Goal: Transaction & Acquisition: Purchase product/service

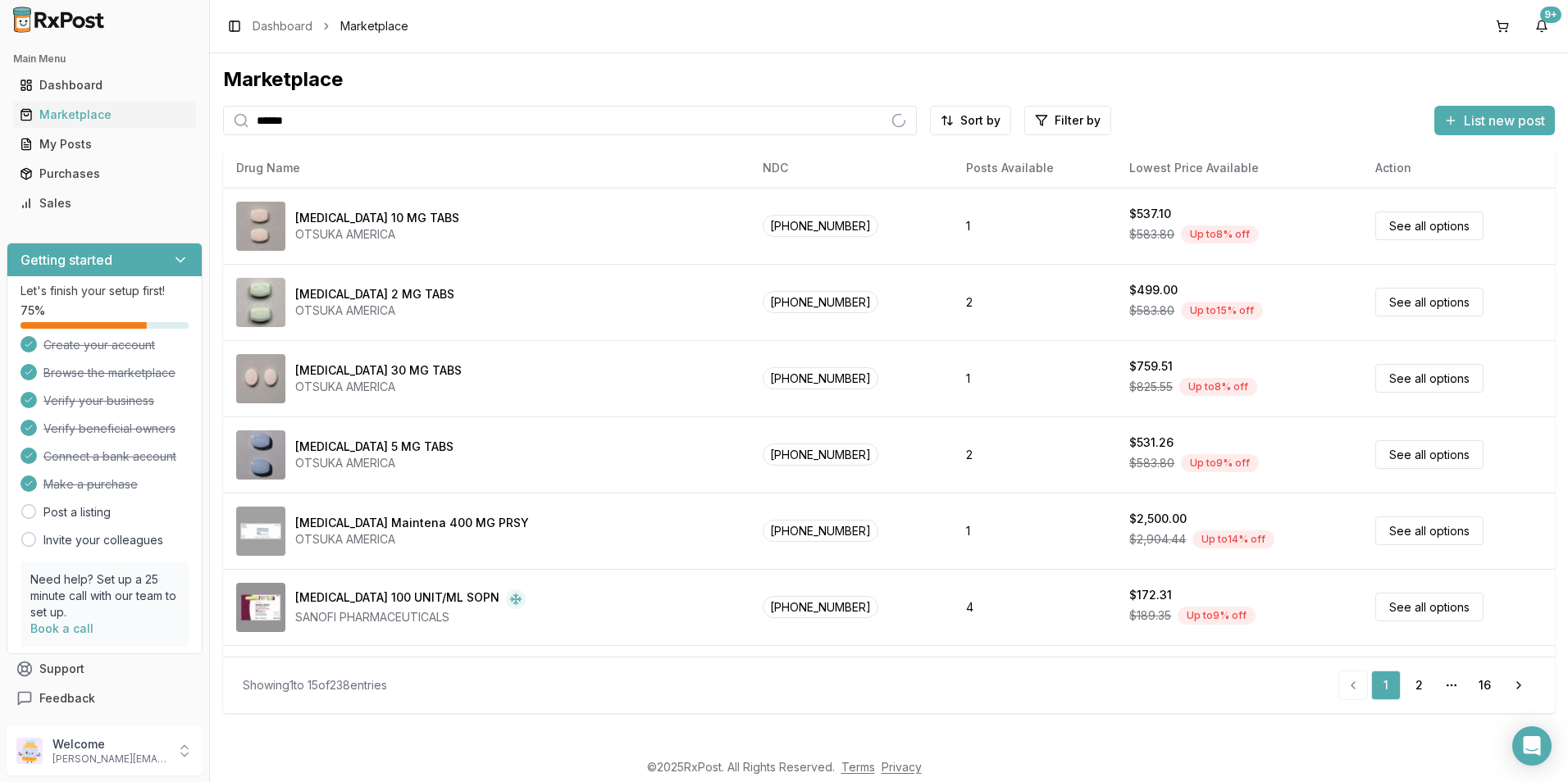
type input "******"
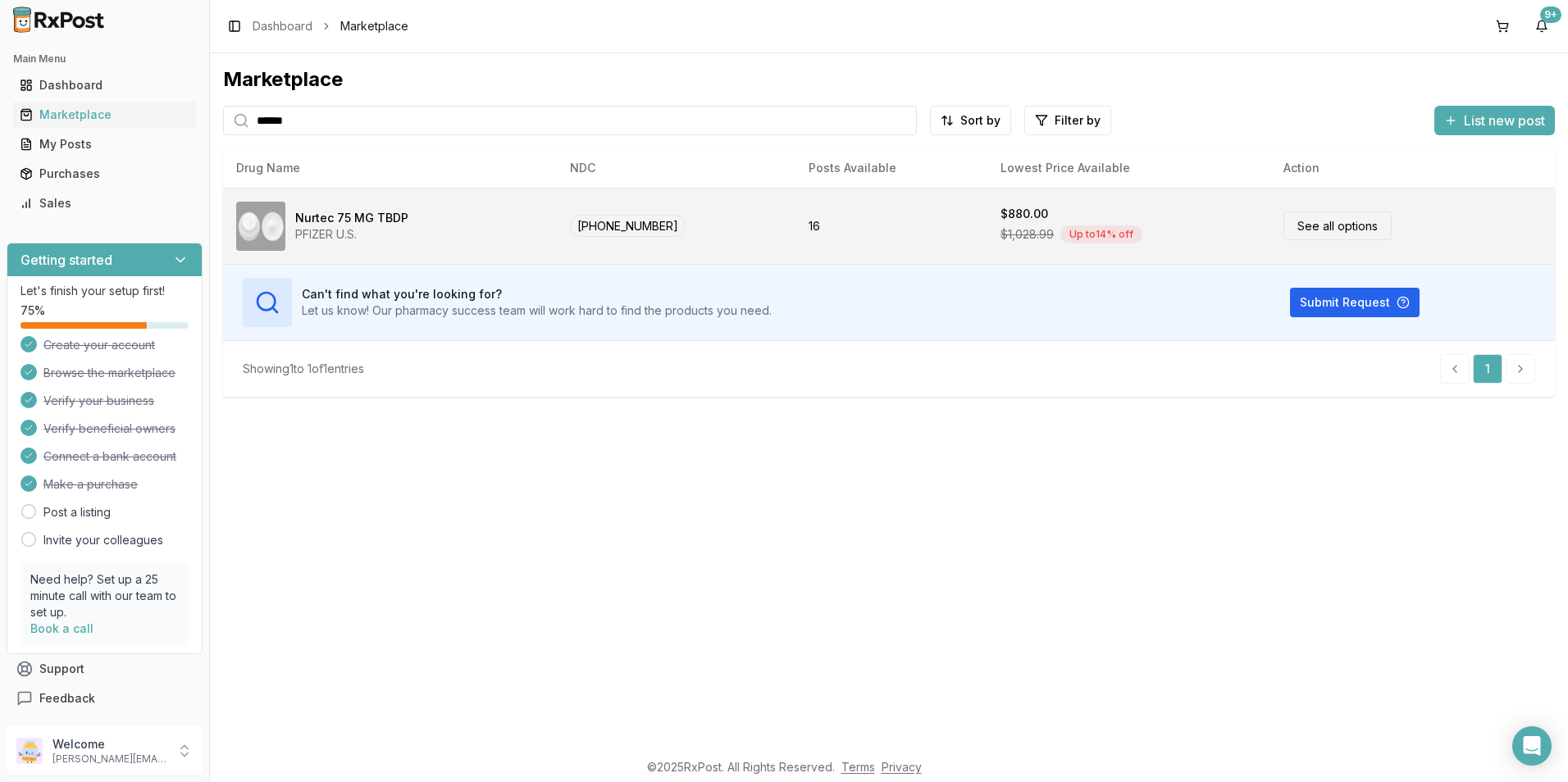
click at [1359, 225] on link "See all options" at bounding box center [1337, 225] width 108 height 29
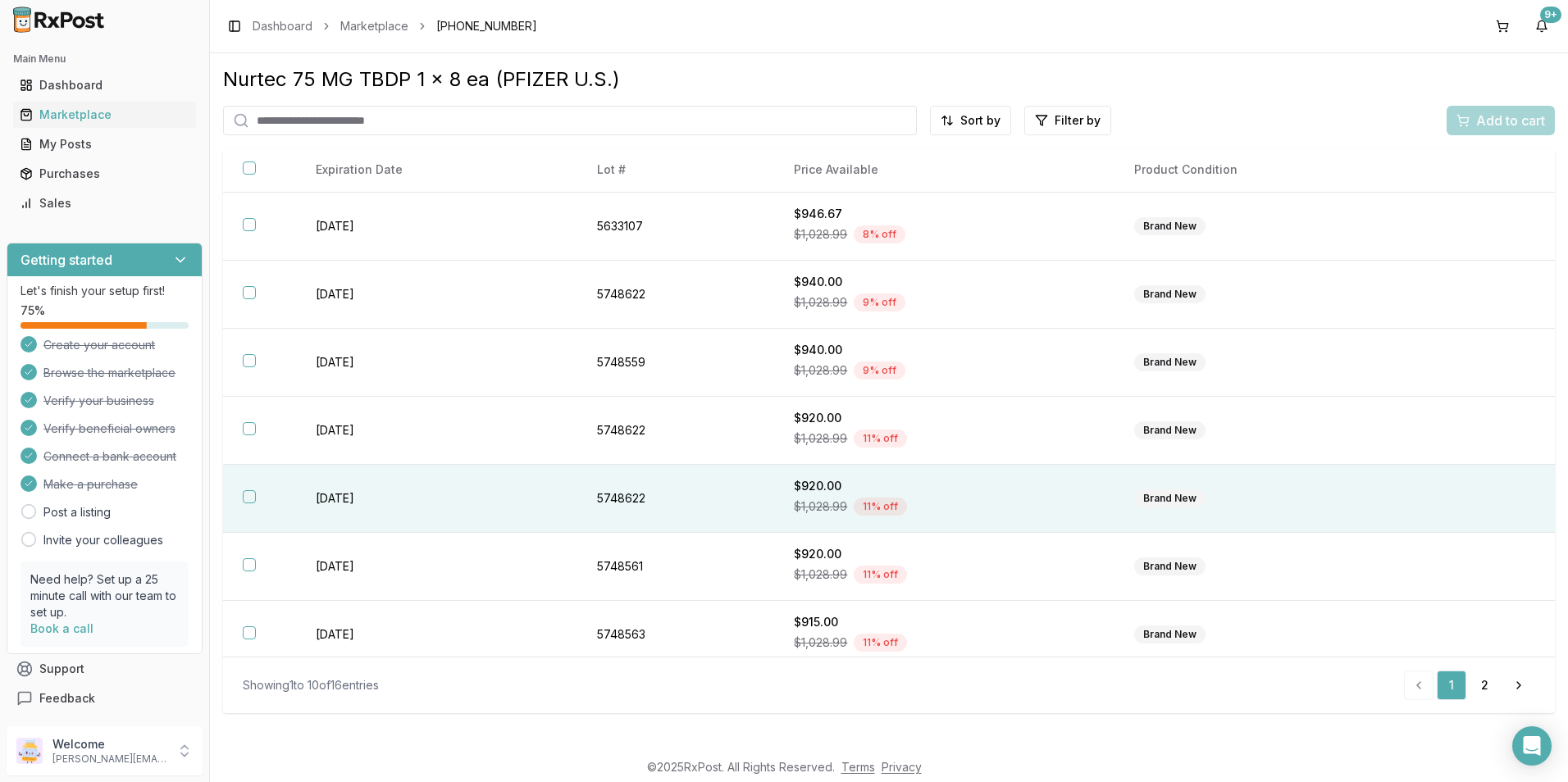
scroll to position [215, 0]
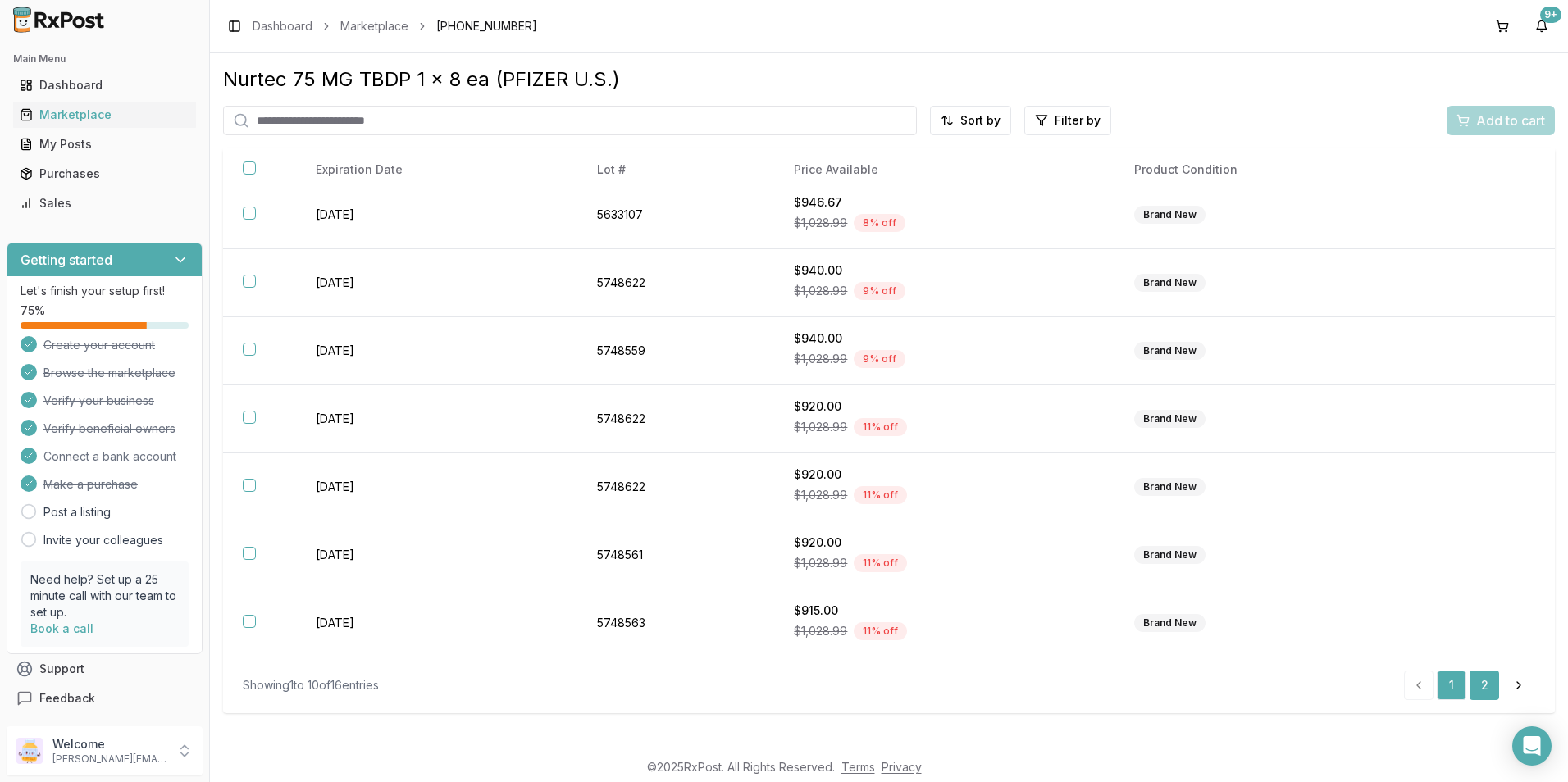
click at [1484, 694] on link "2" at bounding box center [1484, 686] width 30 height 30
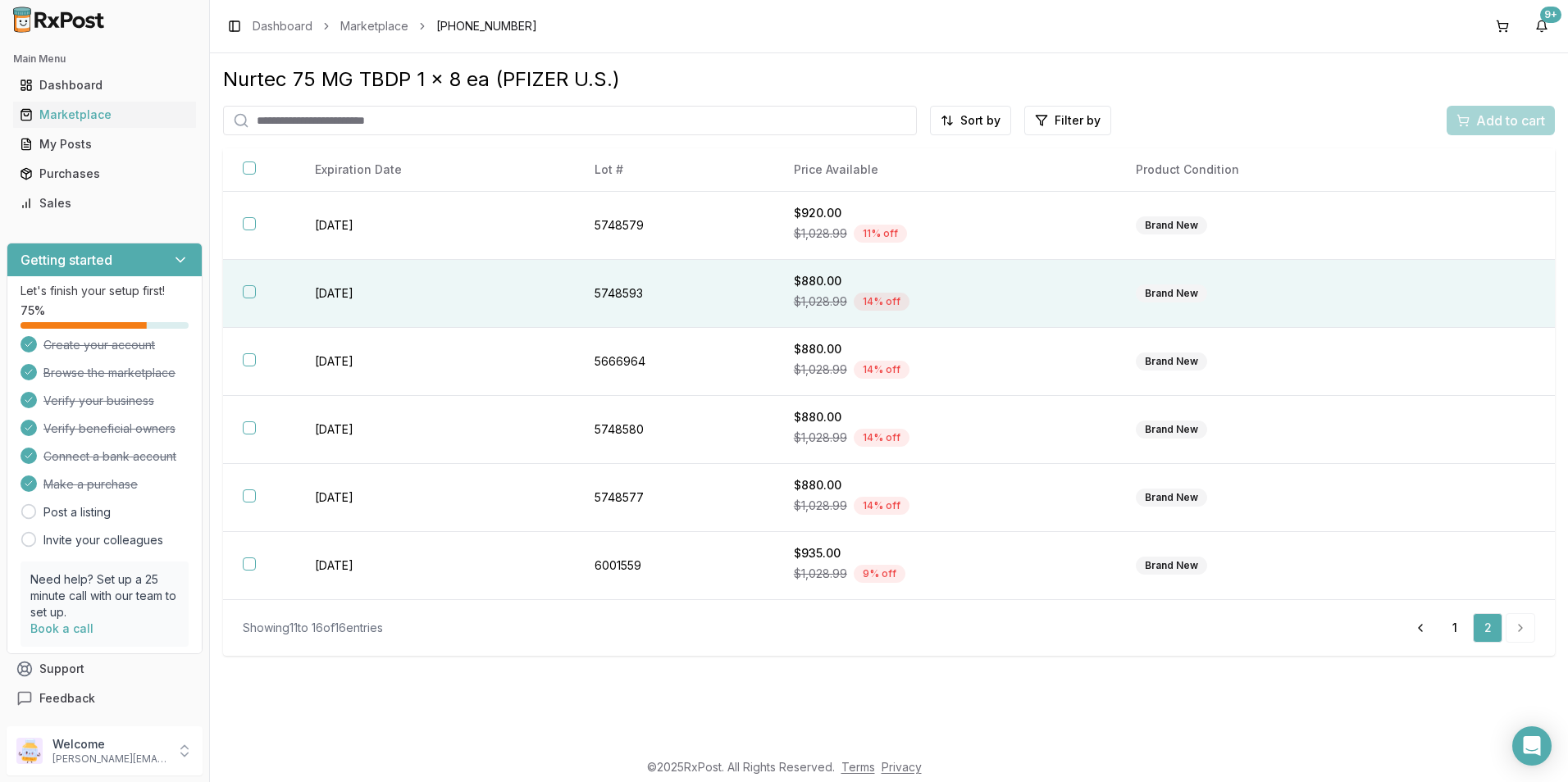
click at [251, 290] on button "button" at bounding box center [249, 291] width 13 height 13
click at [1488, 112] on span "Add to cart" at bounding box center [1511, 121] width 69 height 19
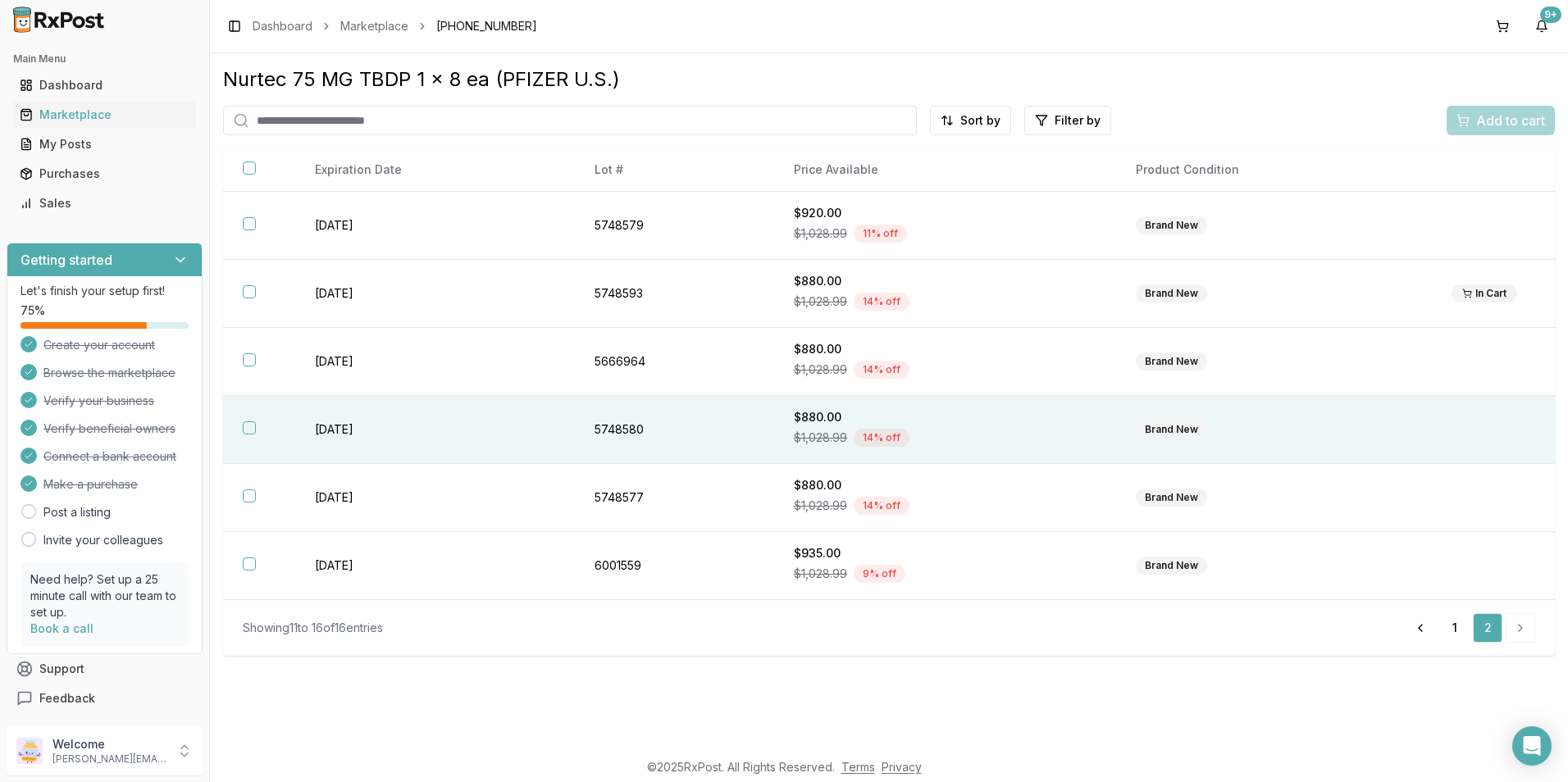
click at [248, 426] on button "button" at bounding box center [249, 428] width 13 height 13
click at [1514, 123] on span "Add to cart" at bounding box center [1511, 121] width 69 height 19
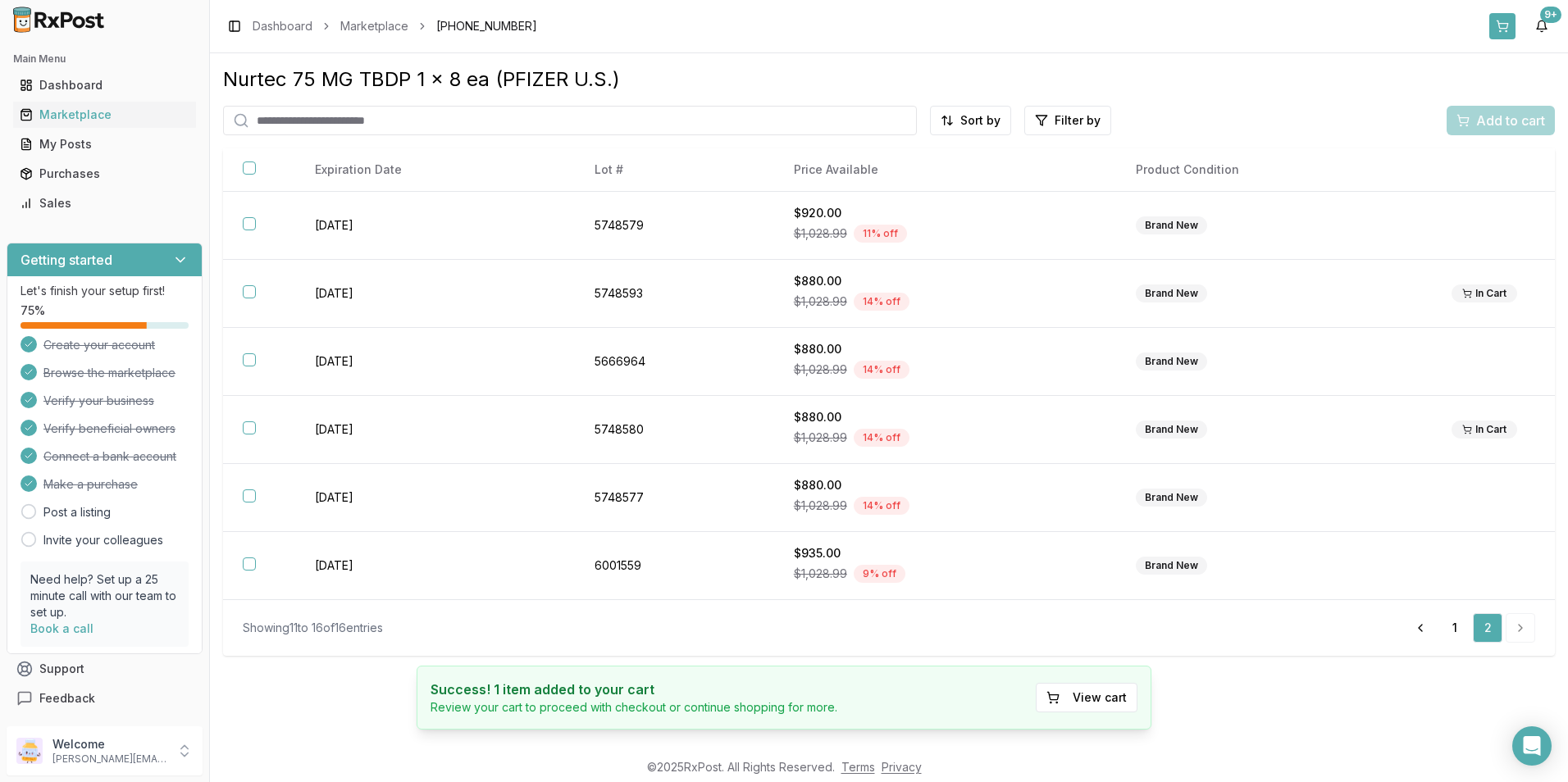
click at [1498, 28] on button at bounding box center [1503, 26] width 26 height 26
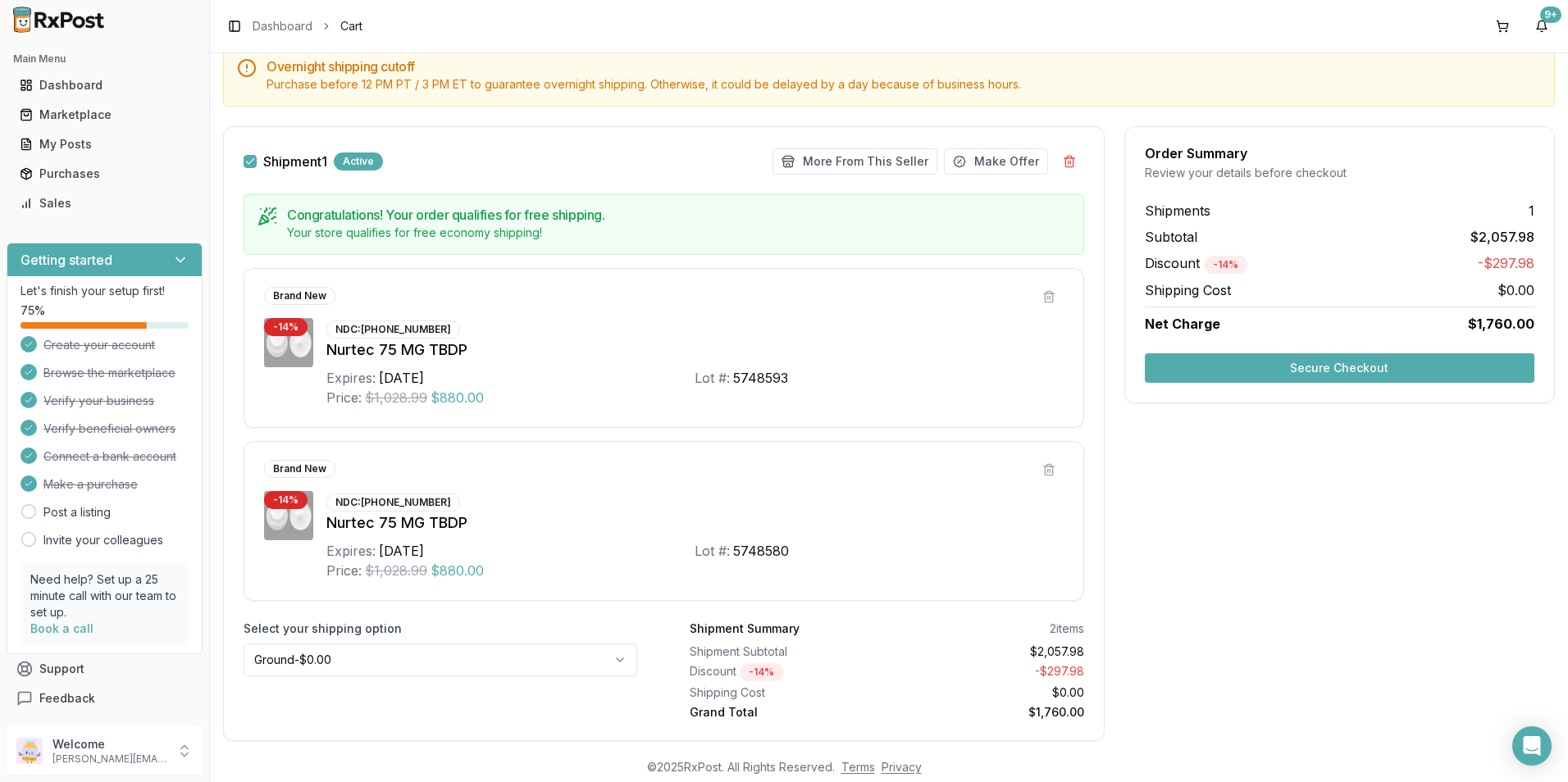
scroll to position [204, 0]
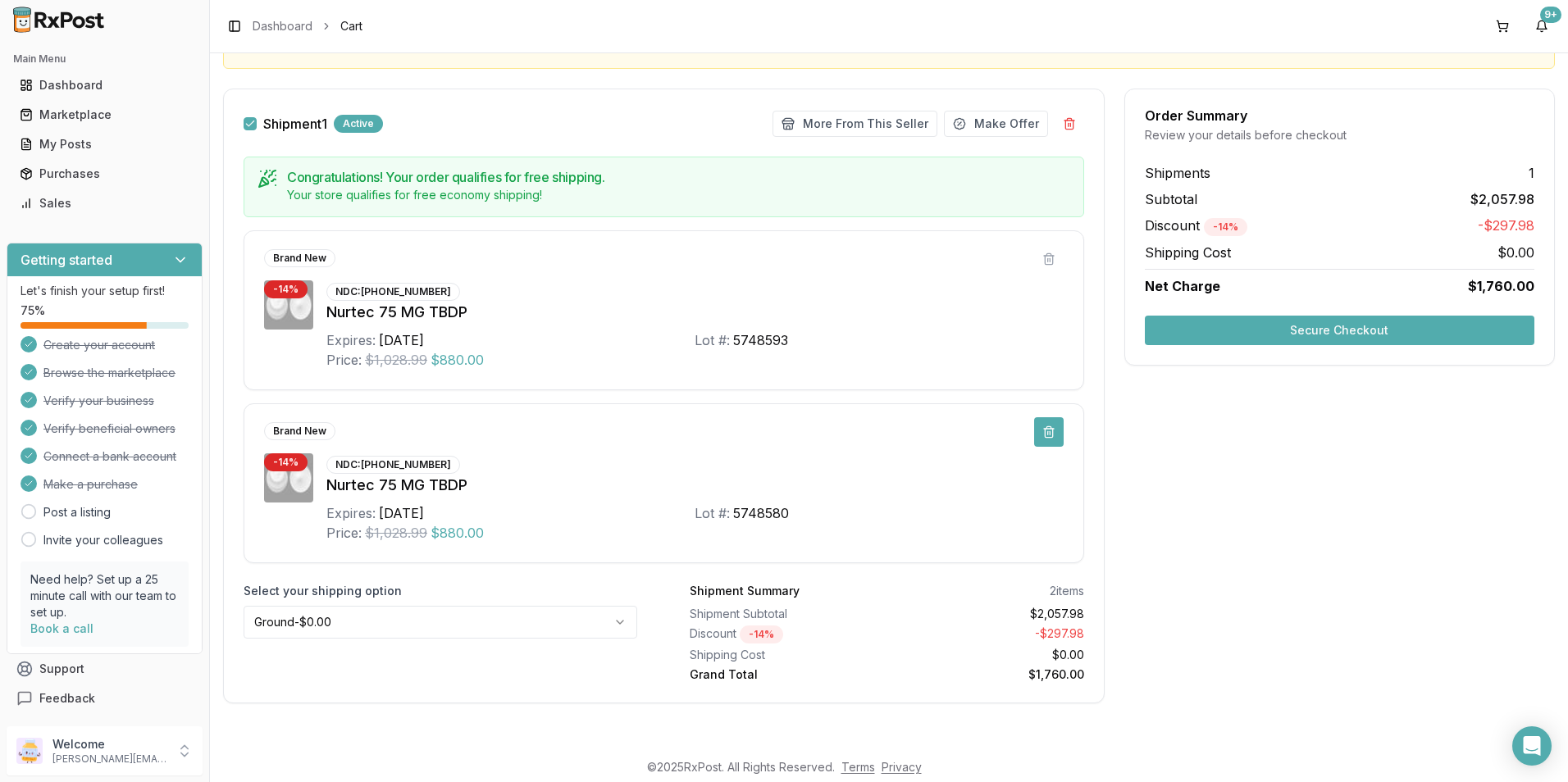
click at [1042, 435] on button at bounding box center [1049, 432] width 30 height 30
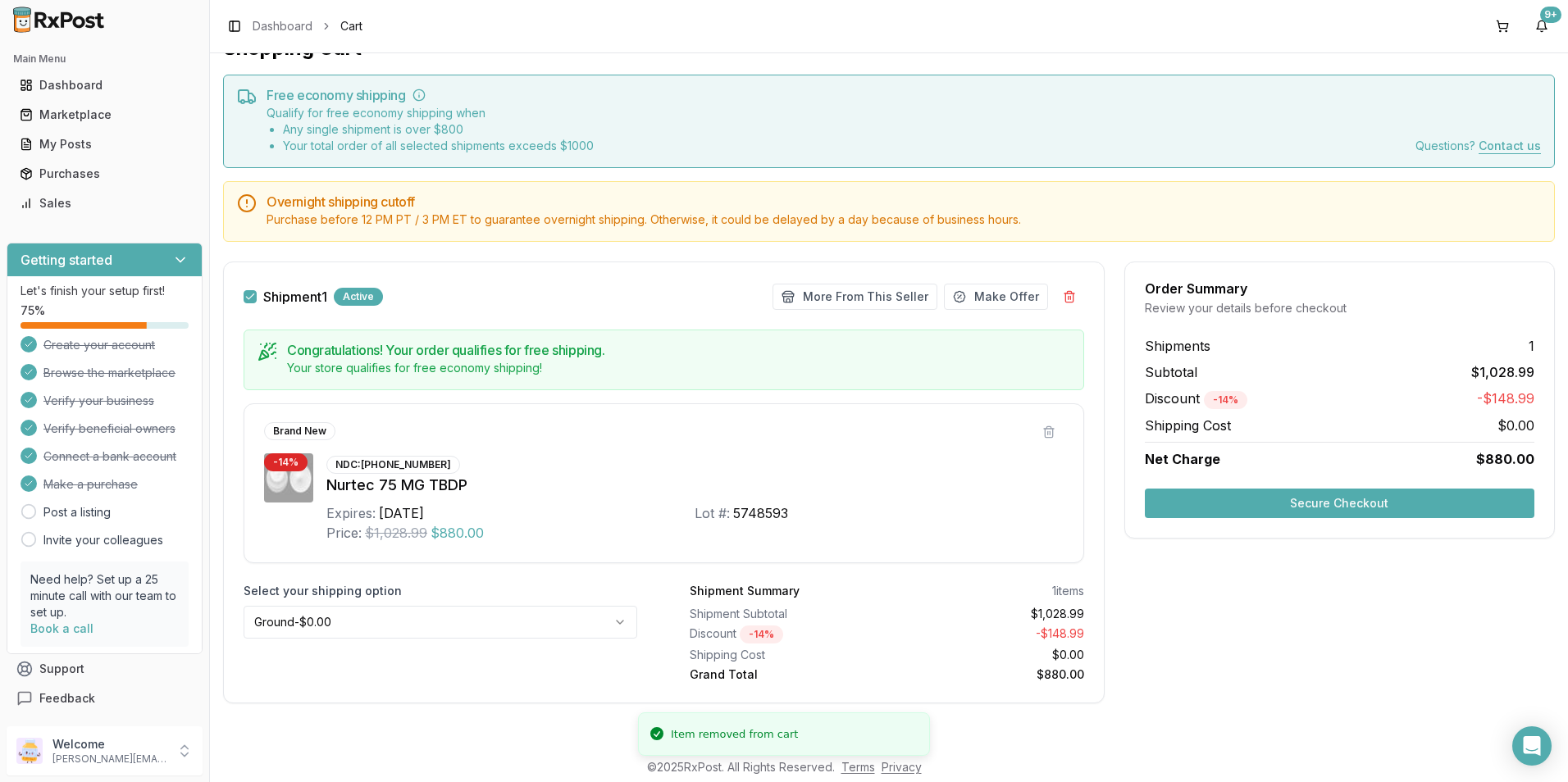
scroll to position [31, 0]
click at [1179, 505] on button "Secure Checkout" at bounding box center [1340, 504] width 389 height 30
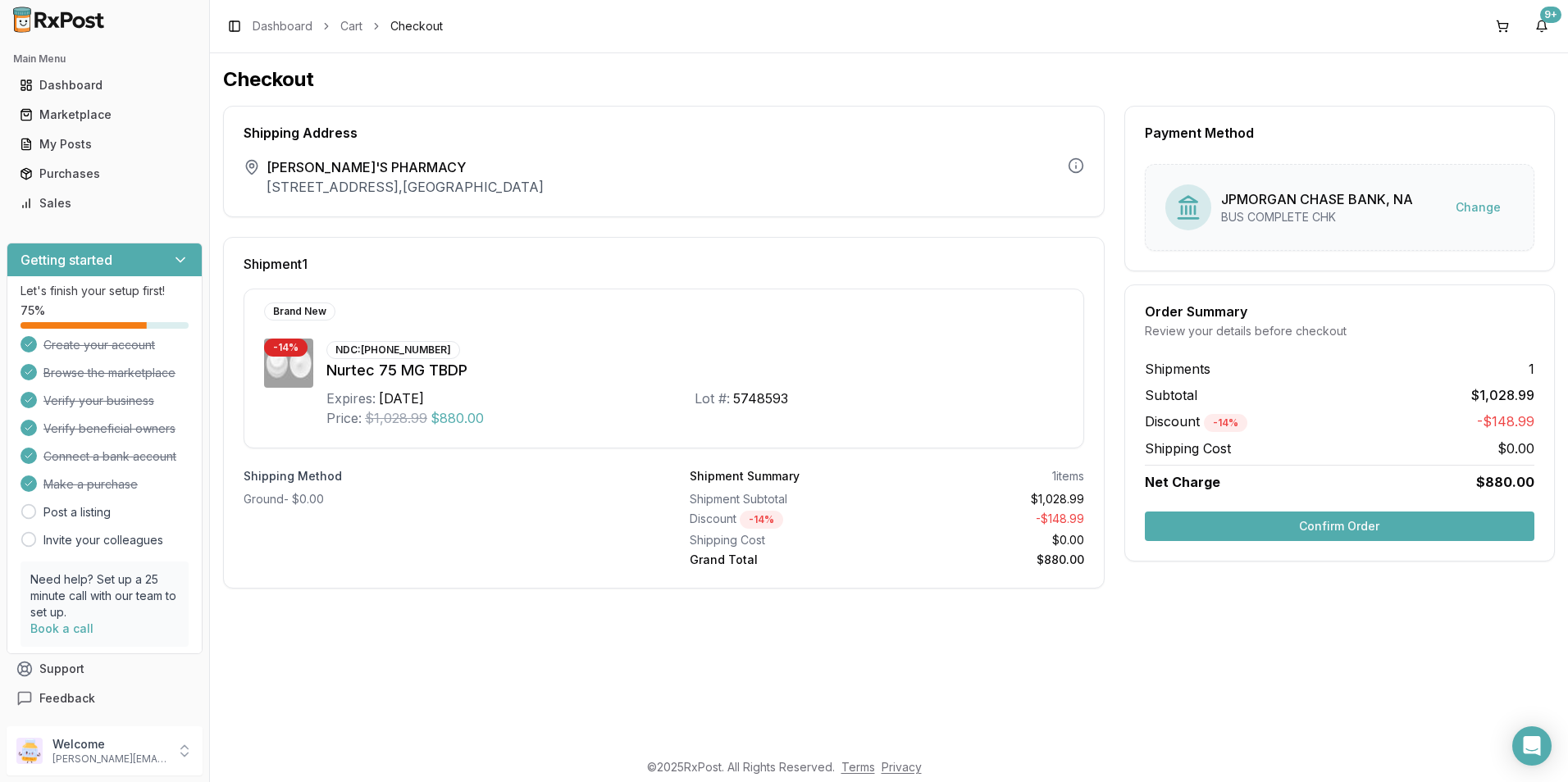
click at [1162, 517] on button "Confirm Order" at bounding box center [1340, 527] width 389 height 30
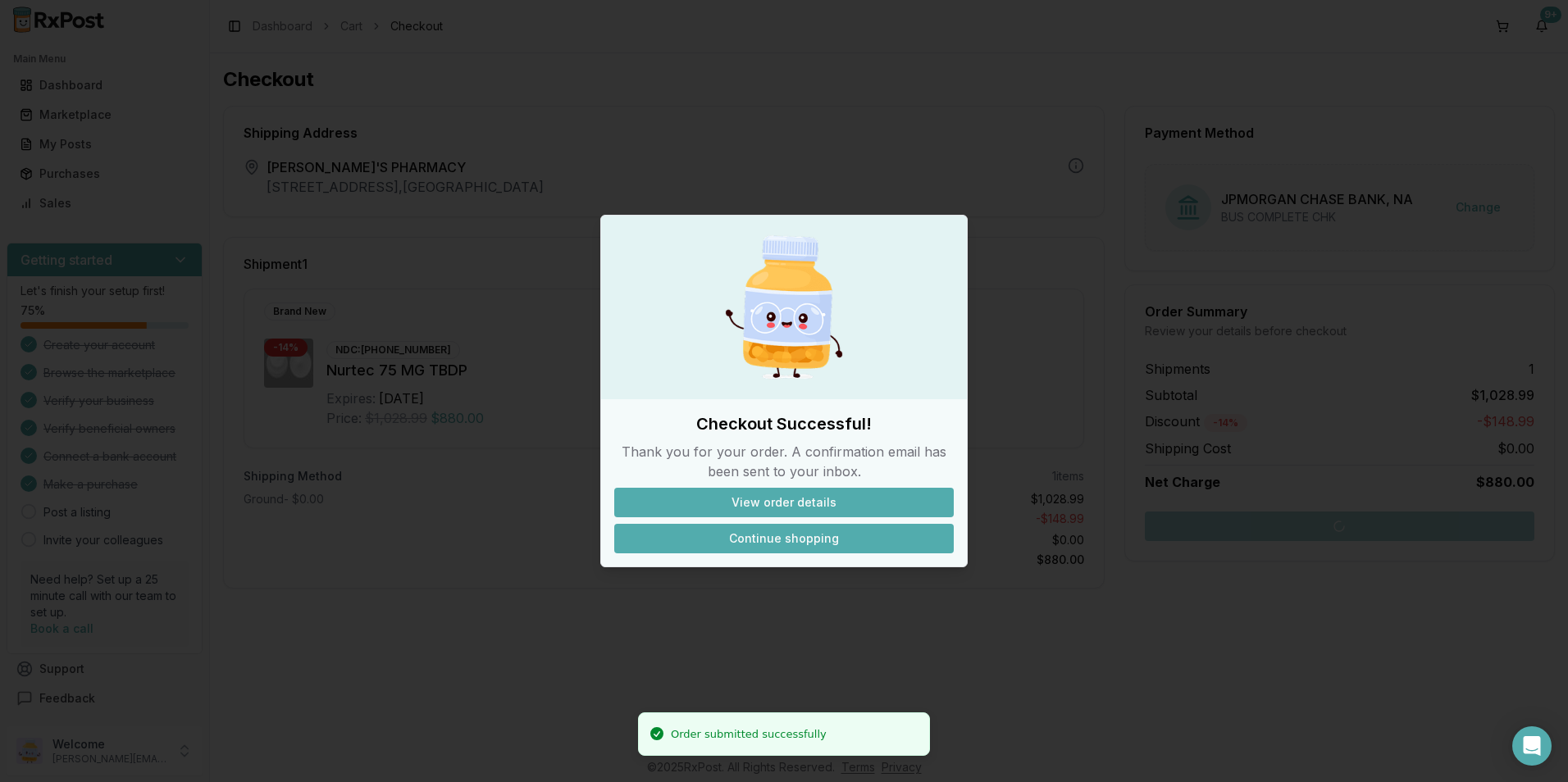
click at [760, 540] on button "Continue shopping" at bounding box center [783, 539] width 339 height 30
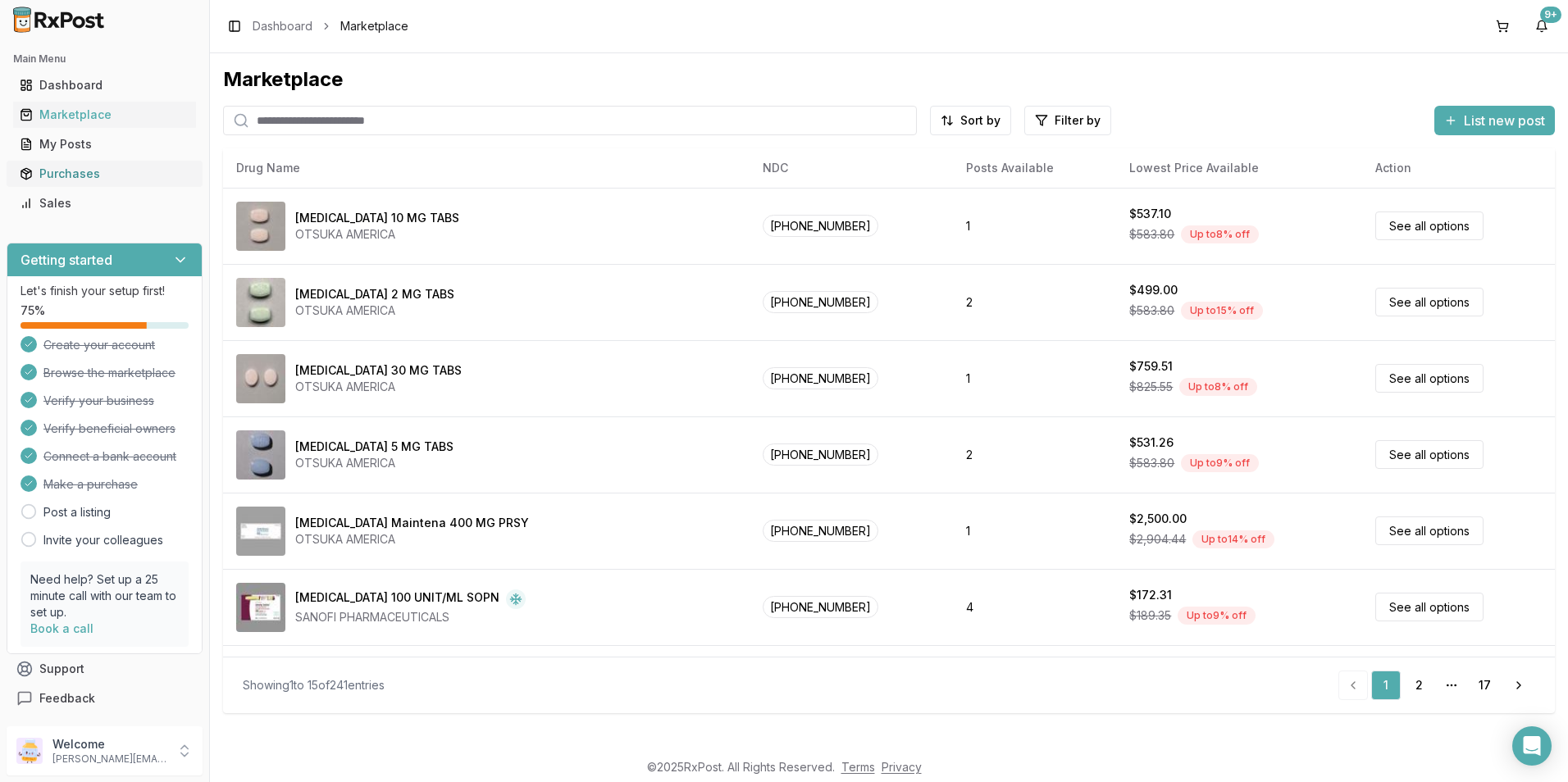
click at [93, 179] on div "Purchases" at bounding box center [104, 173] width 170 height 17
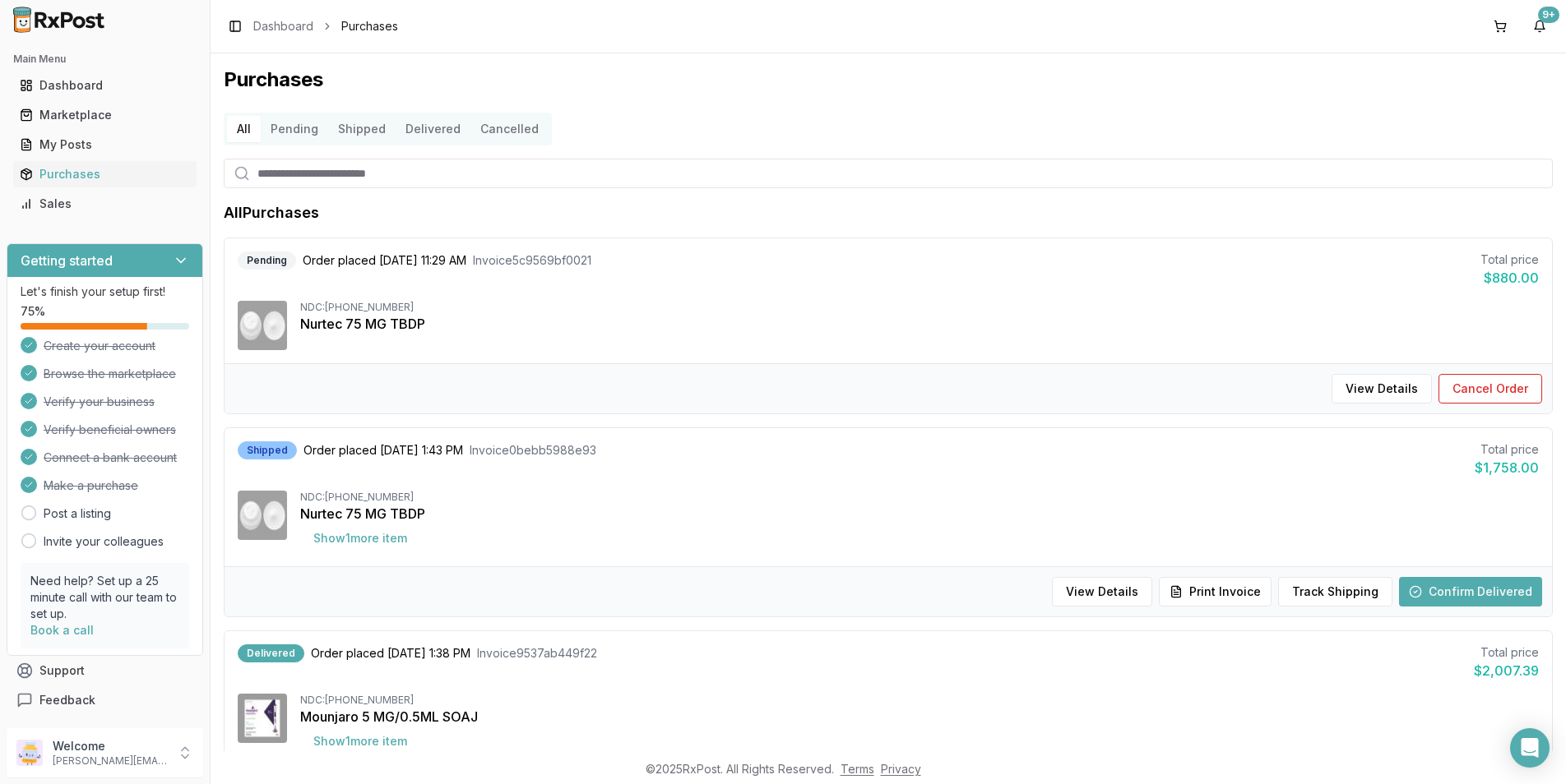
click at [1469, 597] on button "Confirm Delivered" at bounding box center [1471, 592] width 143 height 30
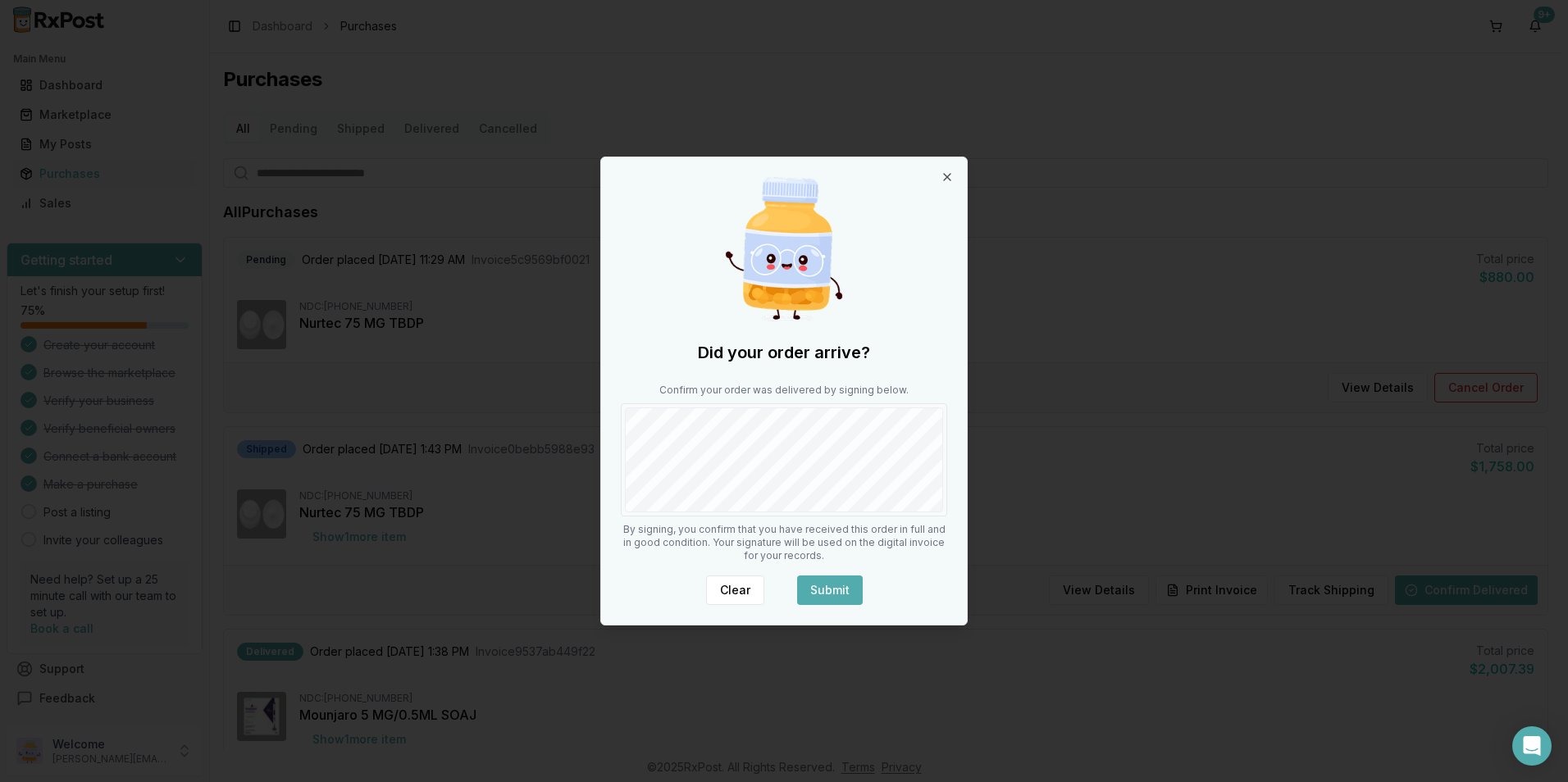
click at [768, 542] on div "Did your order arrive? Confirm your order was delivered by signing below. By si…" at bounding box center [783, 391] width 366 height 468
click at [836, 592] on button "Submit" at bounding box center [830, 591] width 65 height 30
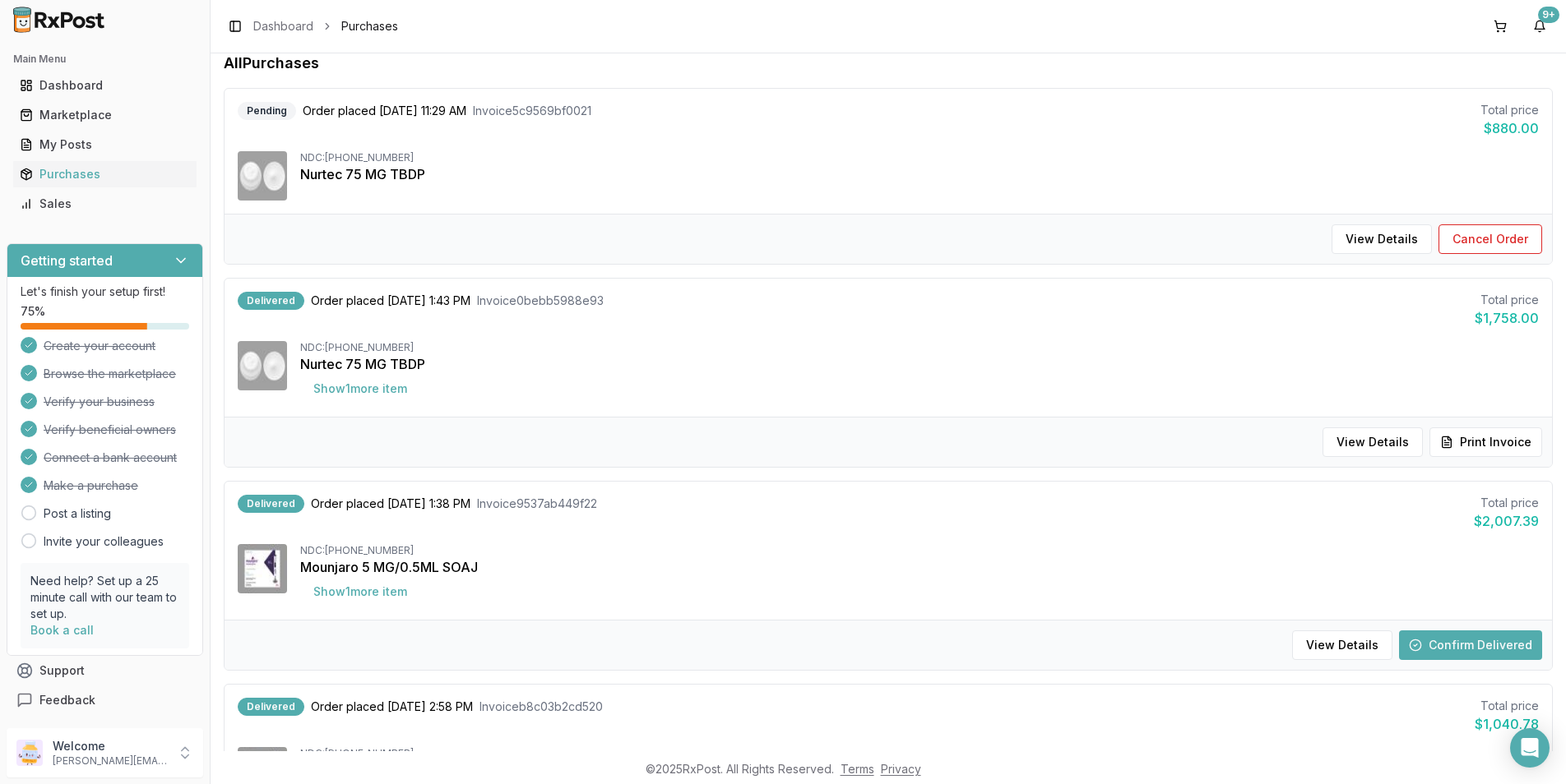
scroll to position [328, 0]
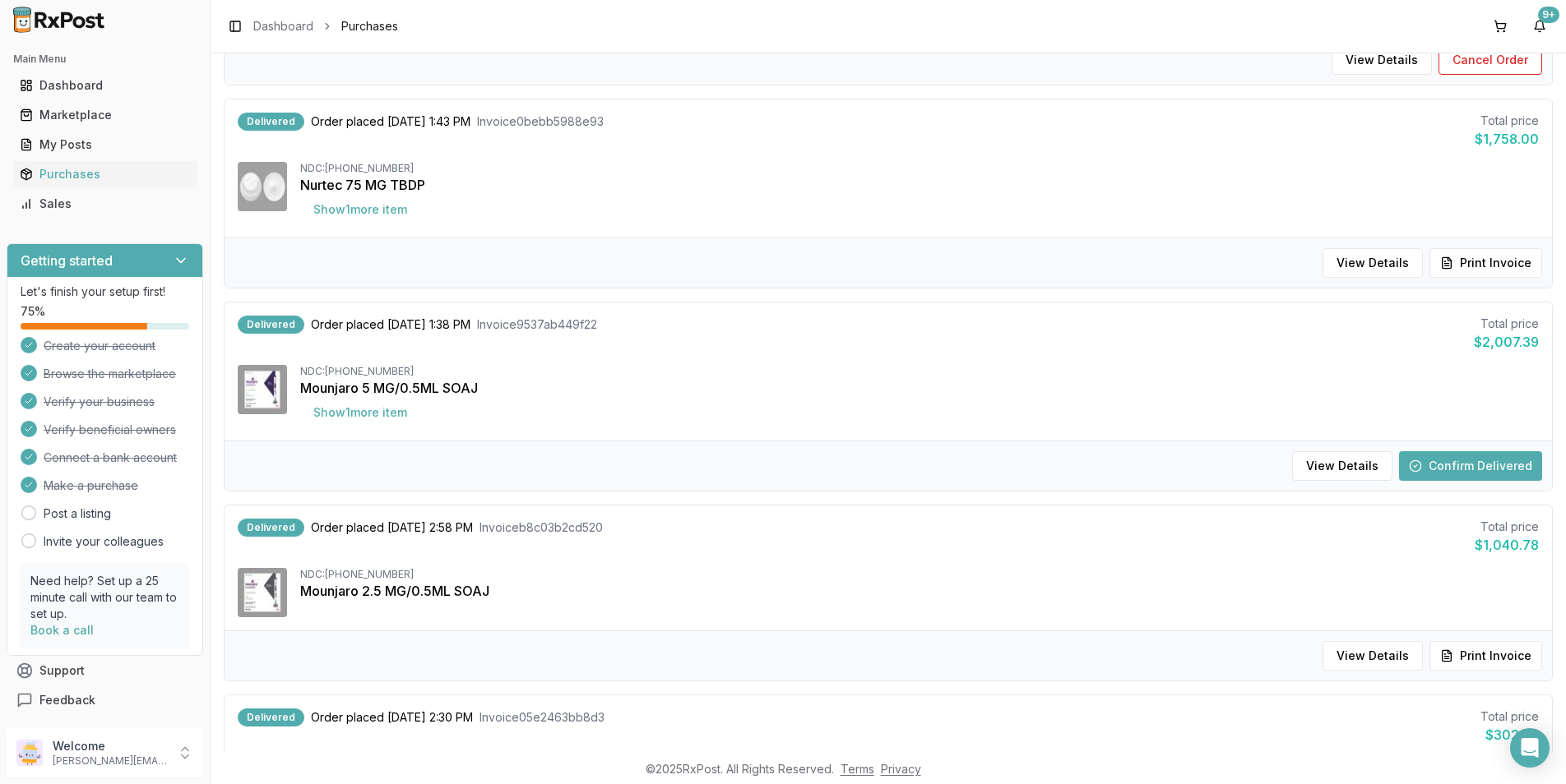
click at [1487, 459] on button "Confirm Delivered" at bounding box center [1471, 466] width 143 height 30
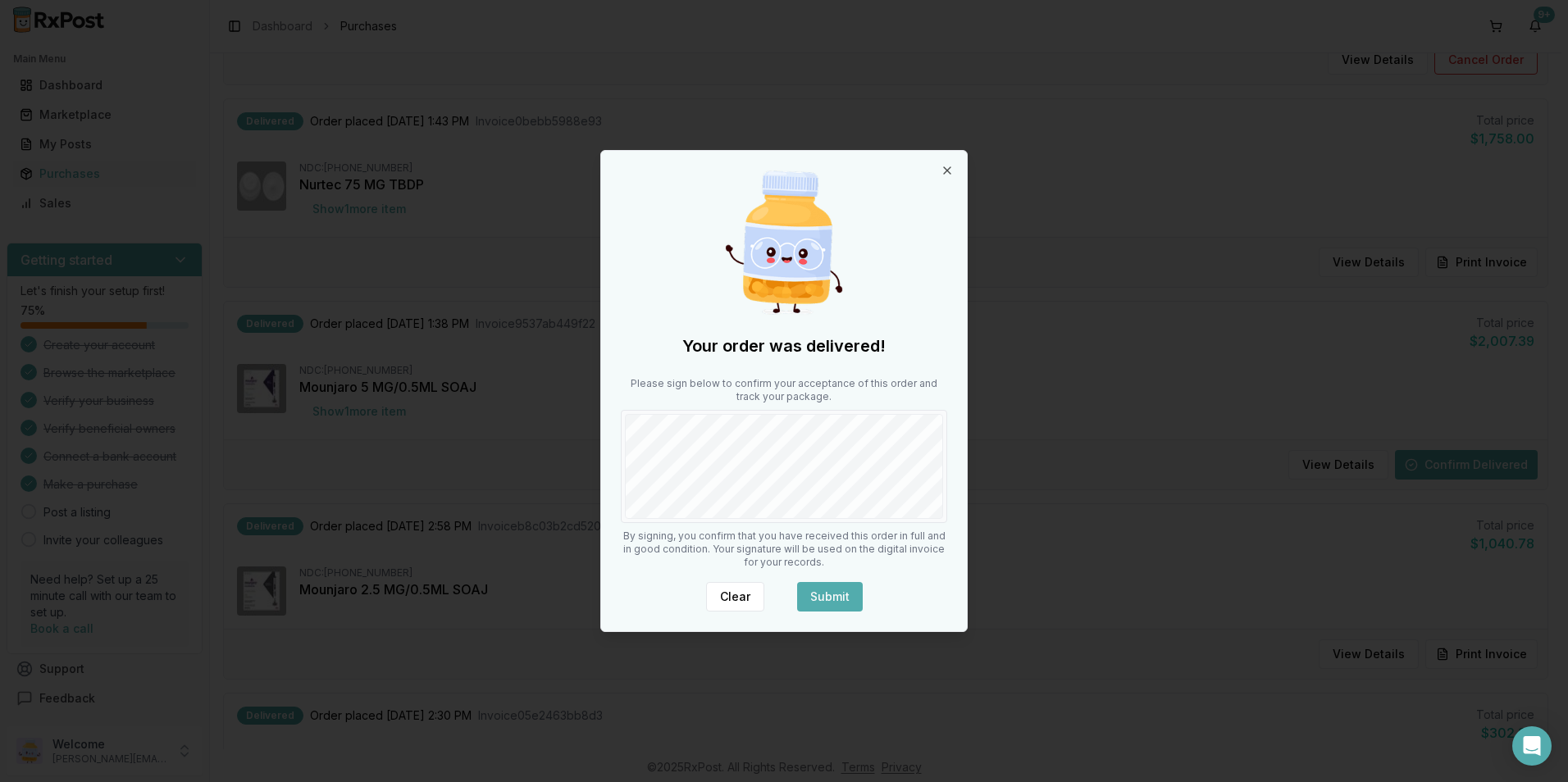
click at [829, 599] on button "Submit" at bounding box center [830, 597] width 65 height 30
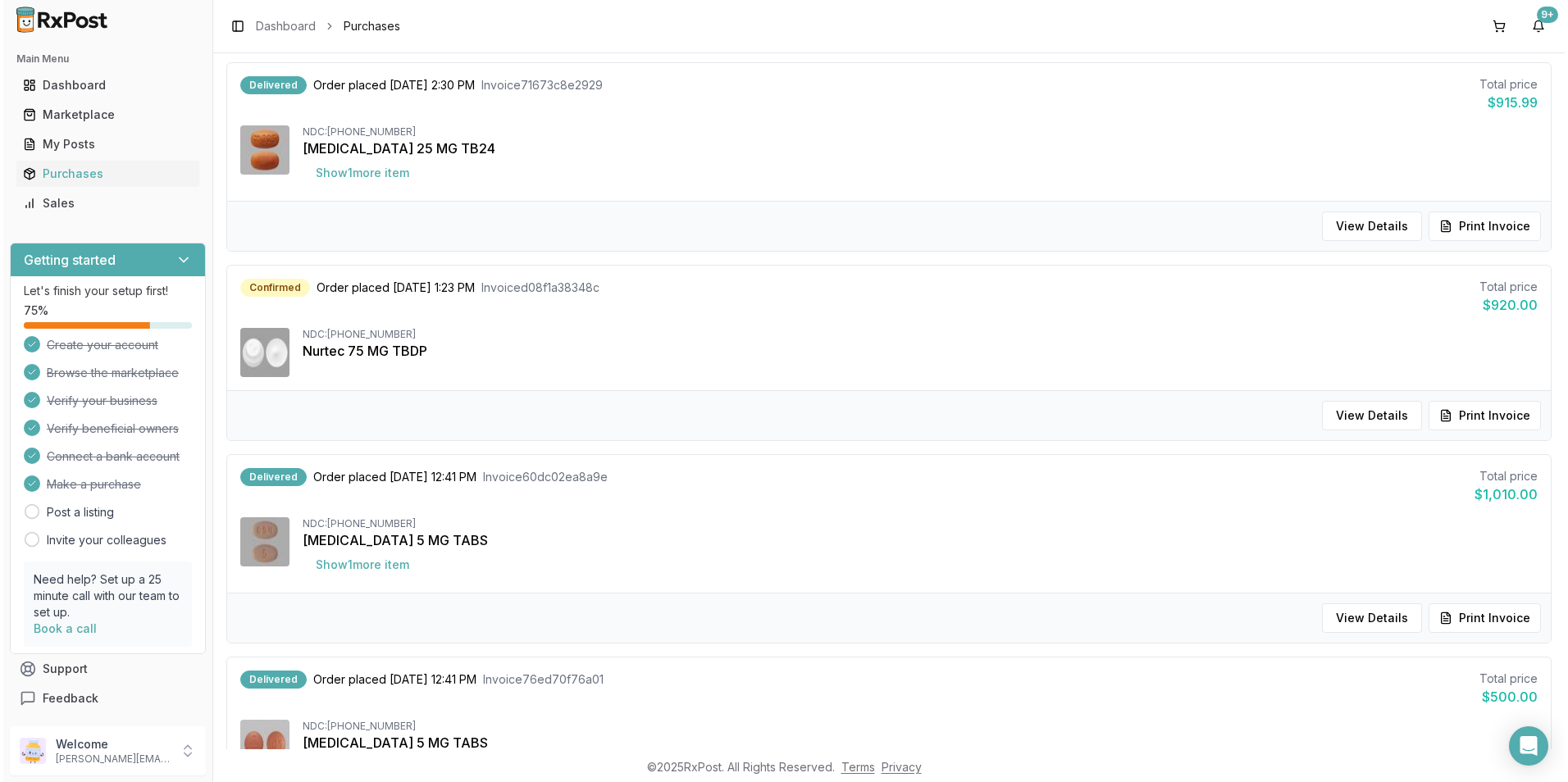
scroll to position [1093, 0]
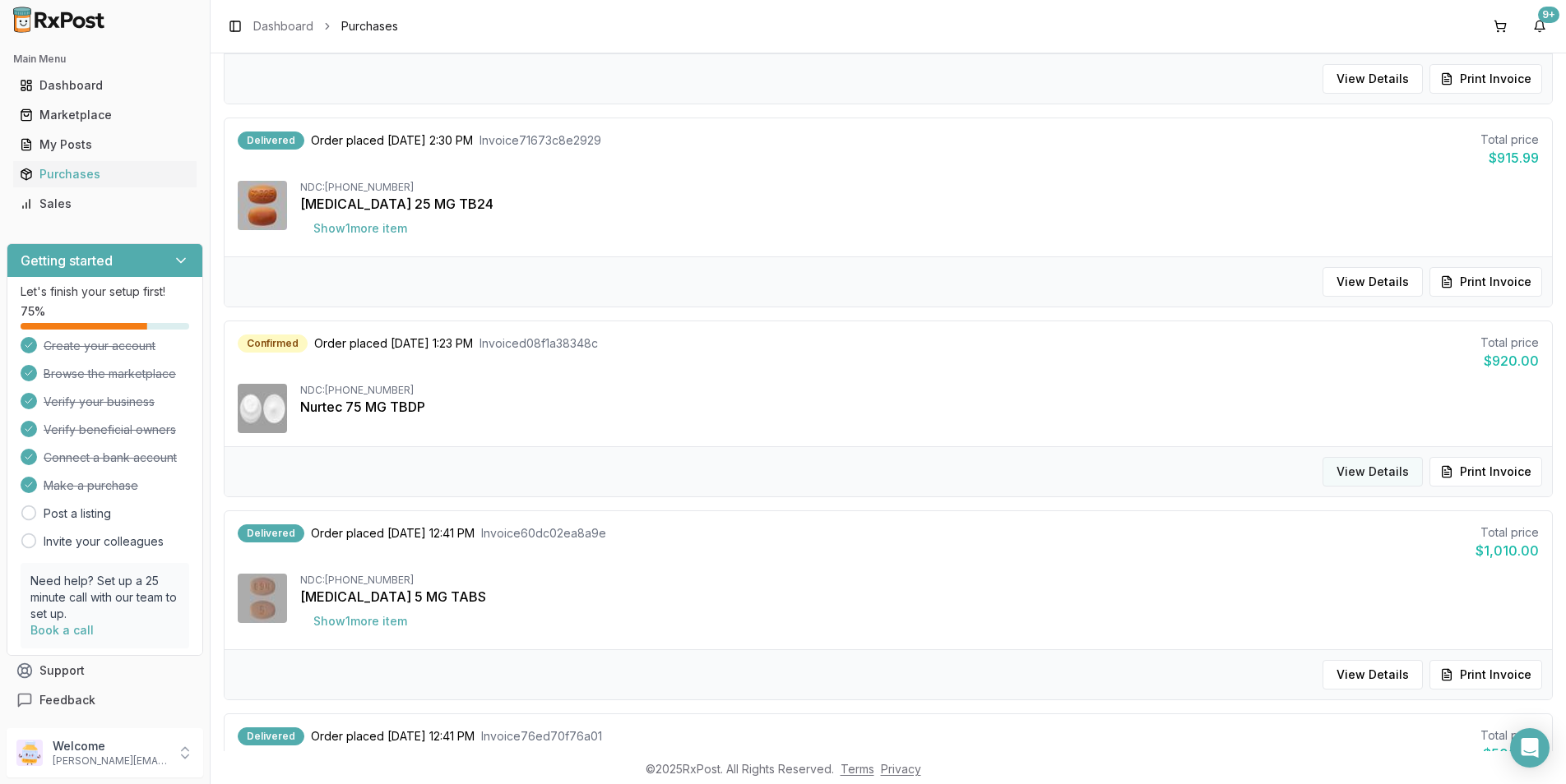
click at [1364, 473] on button "View Details" at bounding box center [1373, 472] width 101 height 30
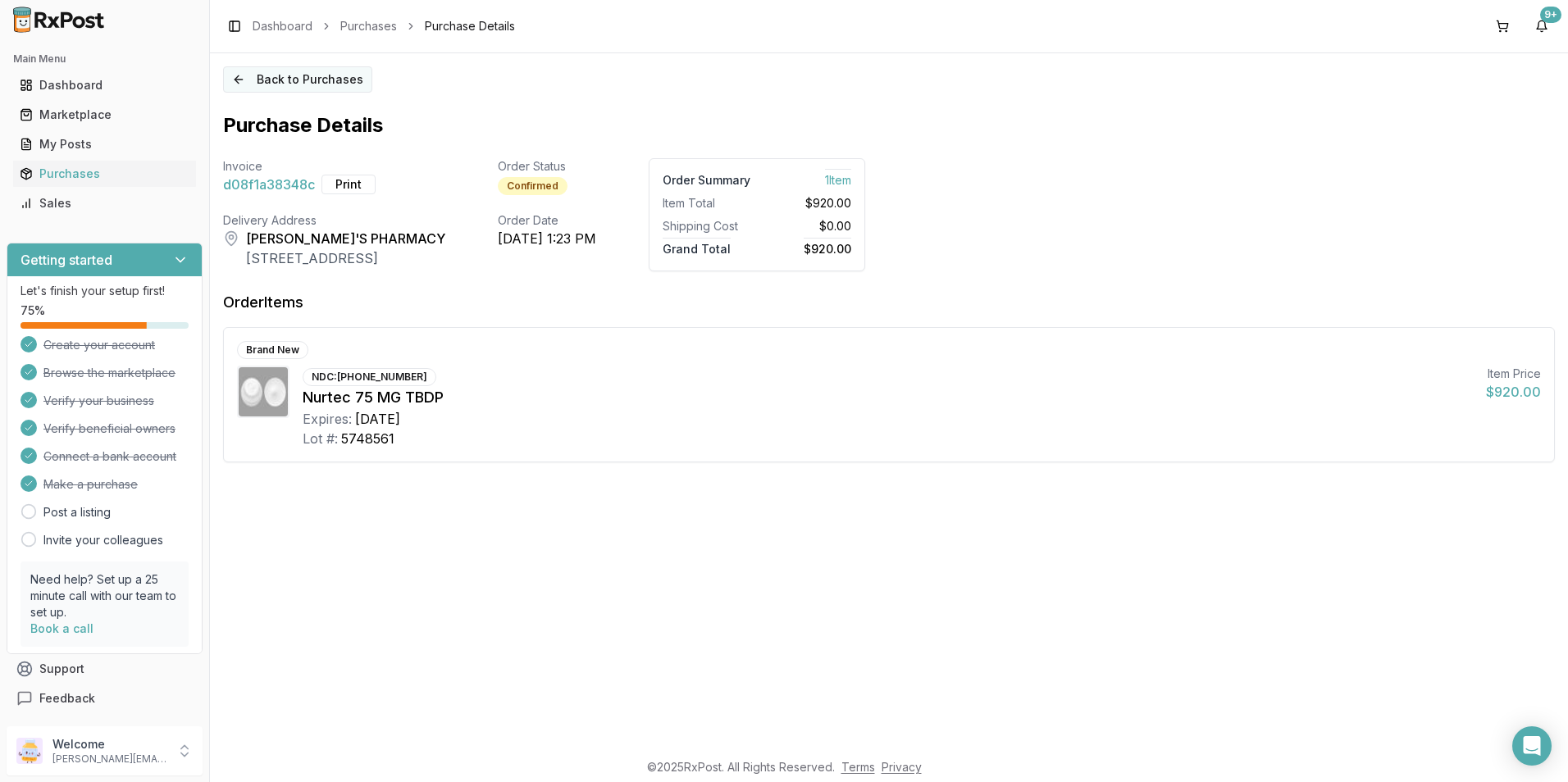
click at [248, 85] on button "Back to Purchases" at bounding box center [297, 79] width 149 height 26
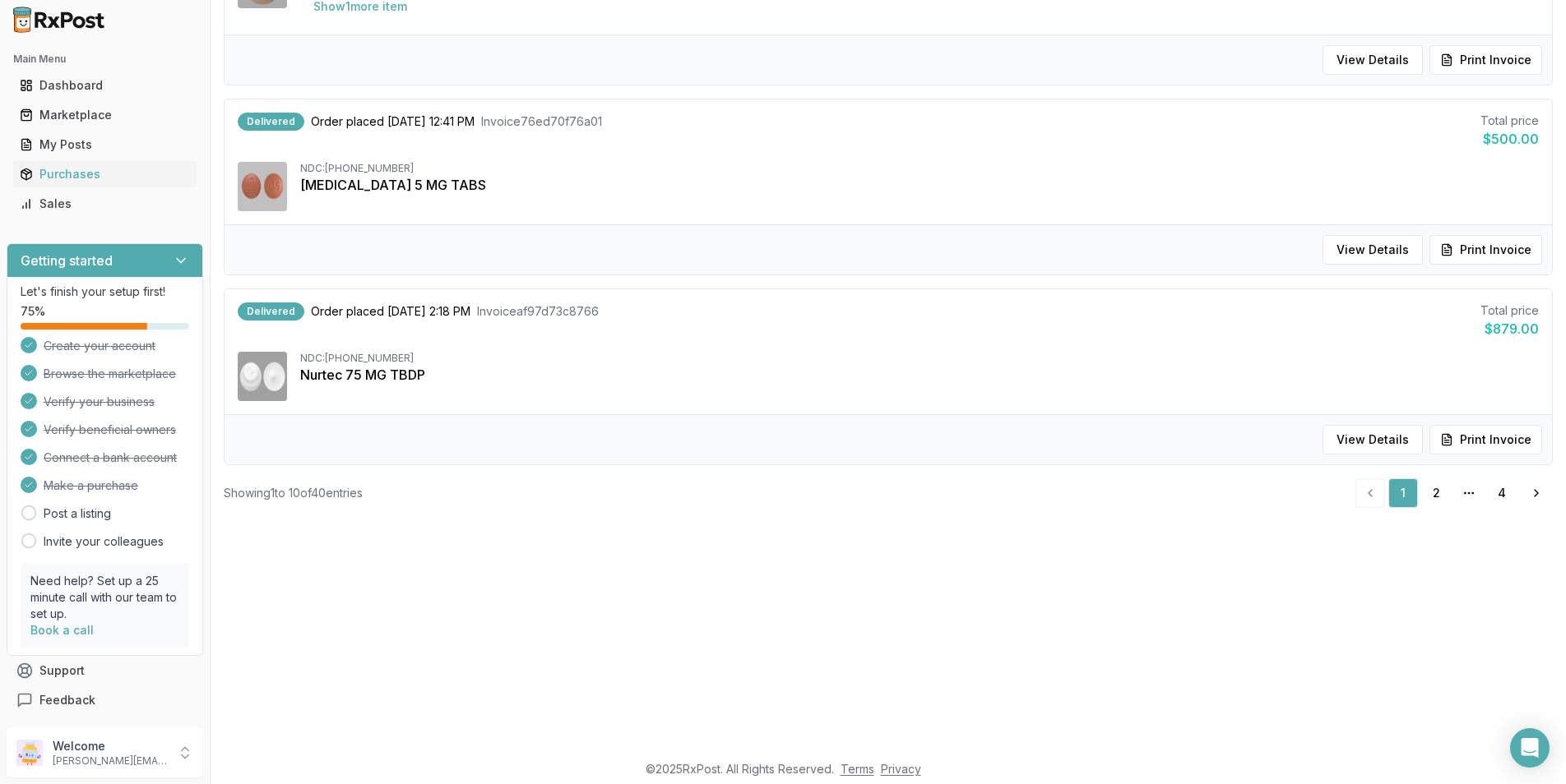
scroll to position [164, 0]
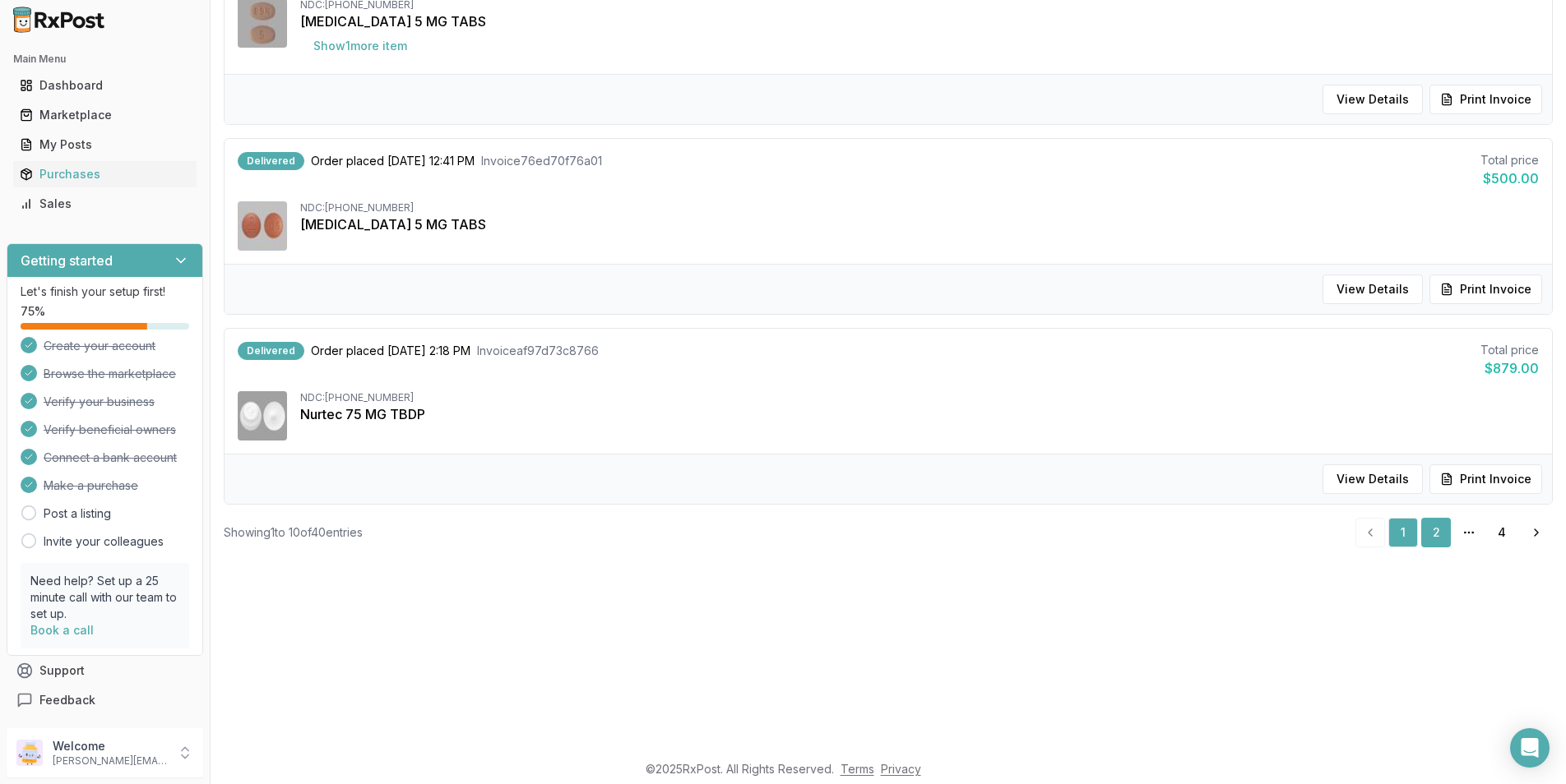
click at [1426, 529] on link "2" at bounding box center [1436, 533] width 30 height 30
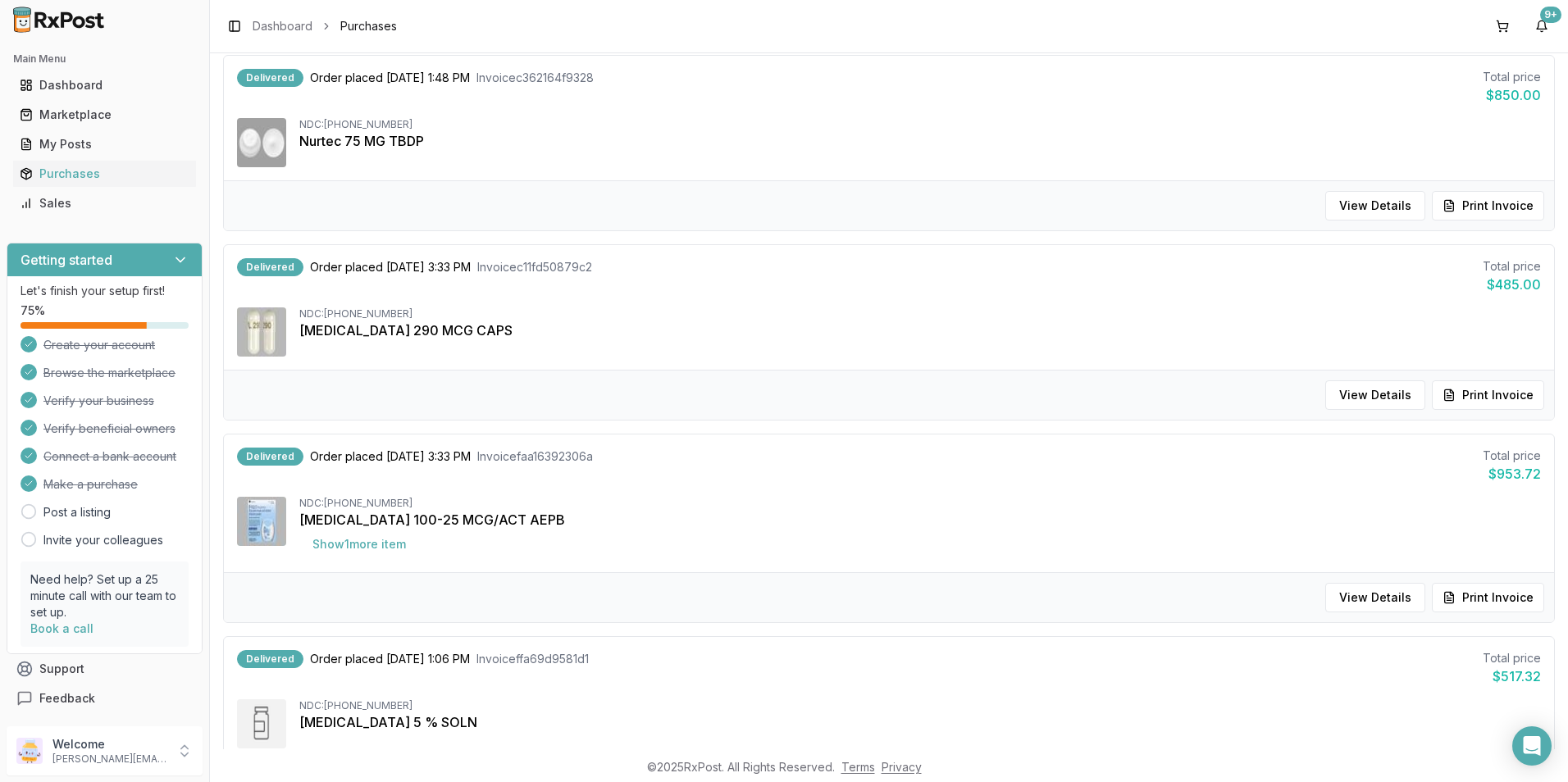
scroll to position [1516, 0]
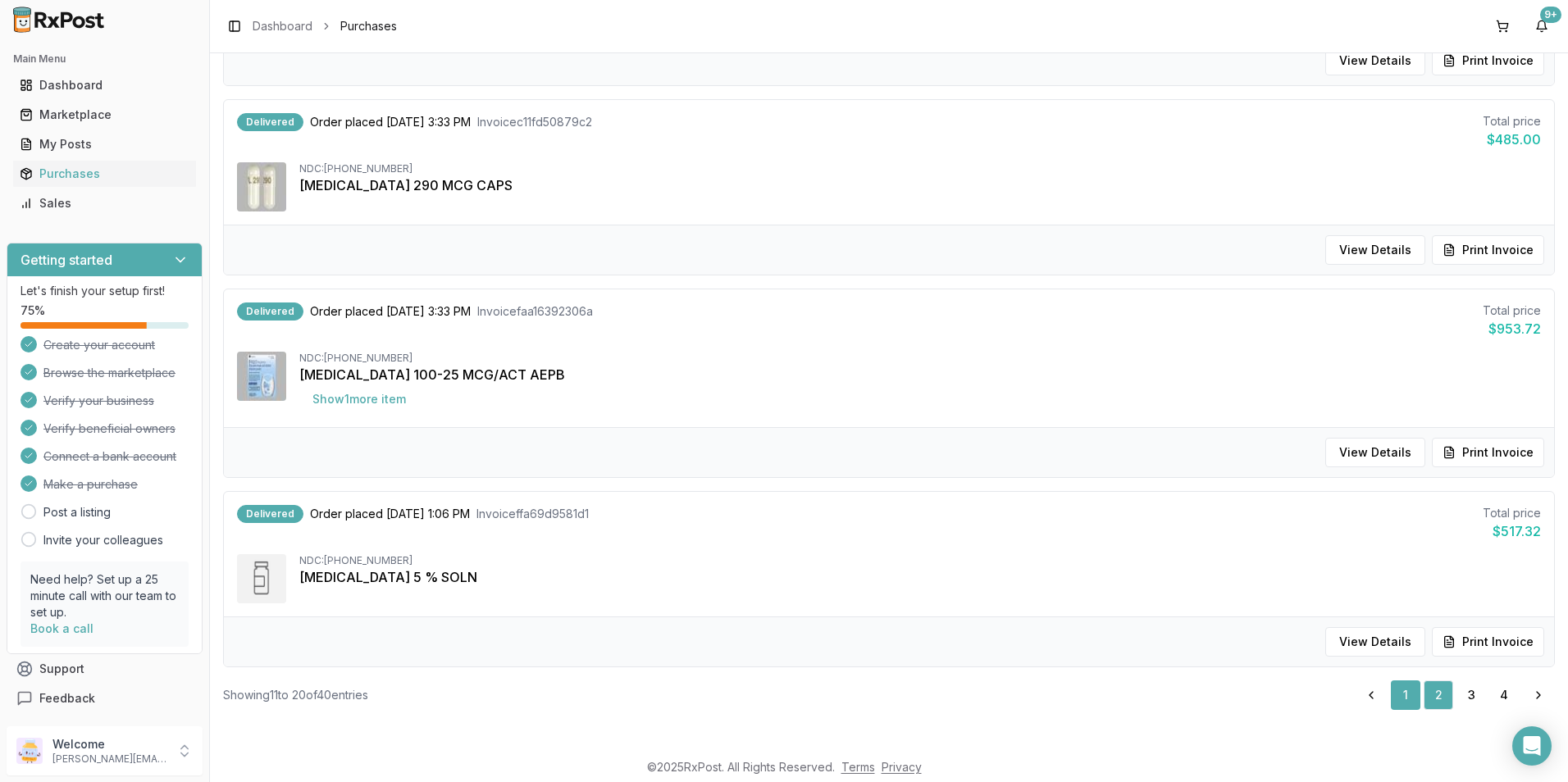
click at [1391, 699] on link "1" at bounding box center [1406, 696] width 30 height 30
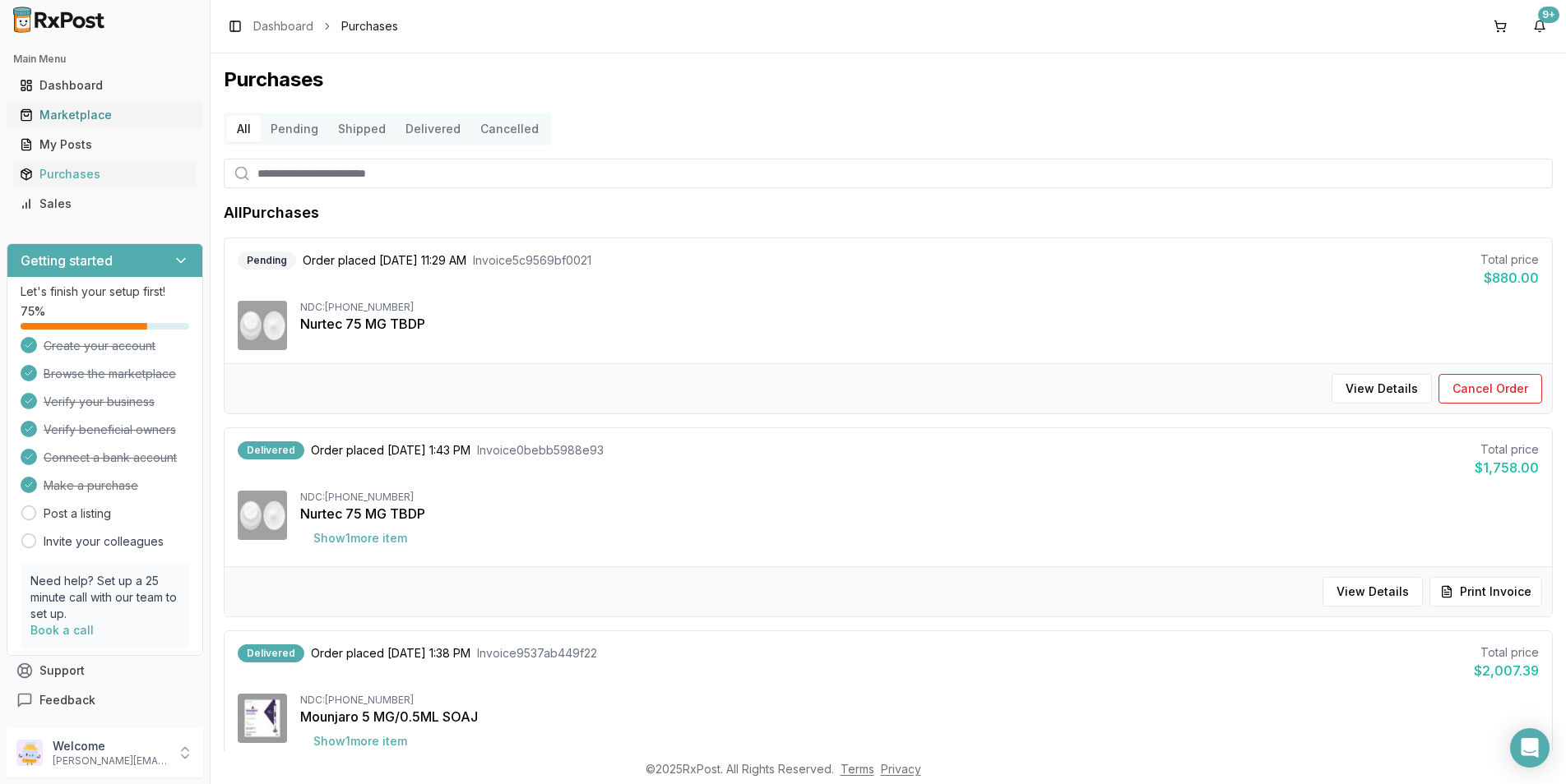
click at [64, 107] on div "Marketplace" at bounding box center [104, 115] width 170 height 17
